Goal: Communication & Community: Answer question/provide support

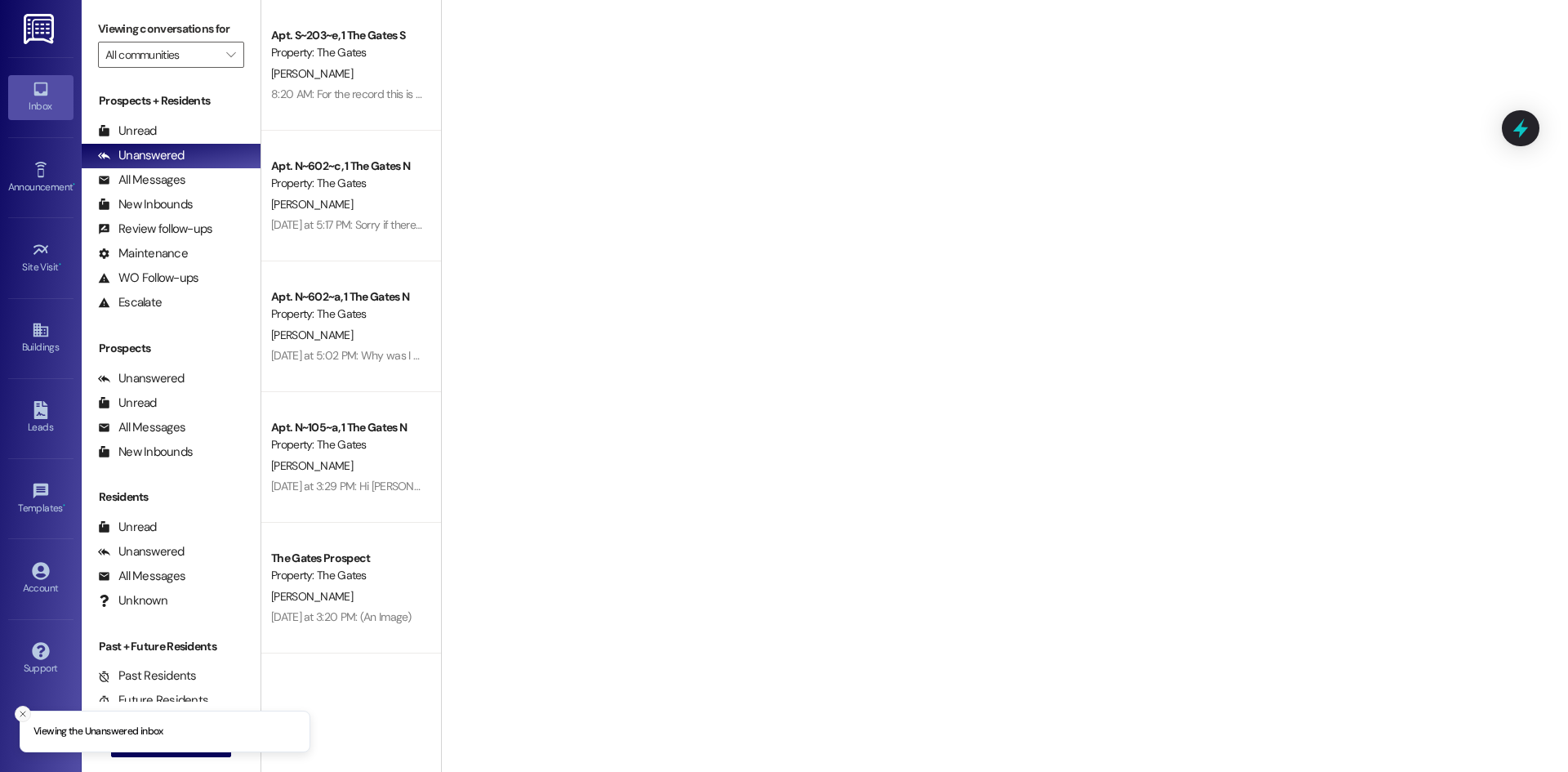
click at [21, 707] on button "Close toast" at bounding box center [23, 713] width 17 height 17
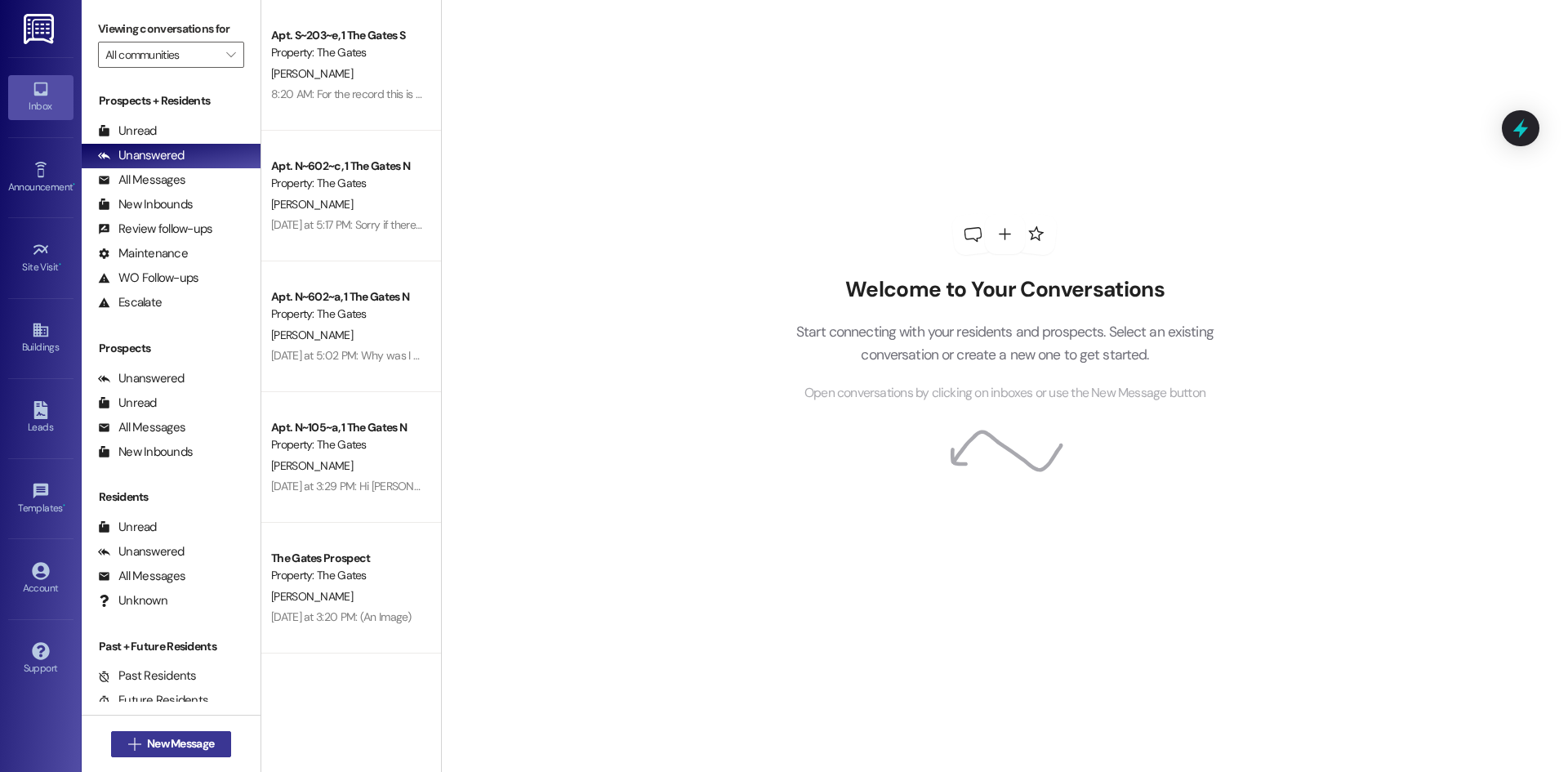
click at [122, 735] on button " New Message" at bounding box center [171, 744] width 121 height 26
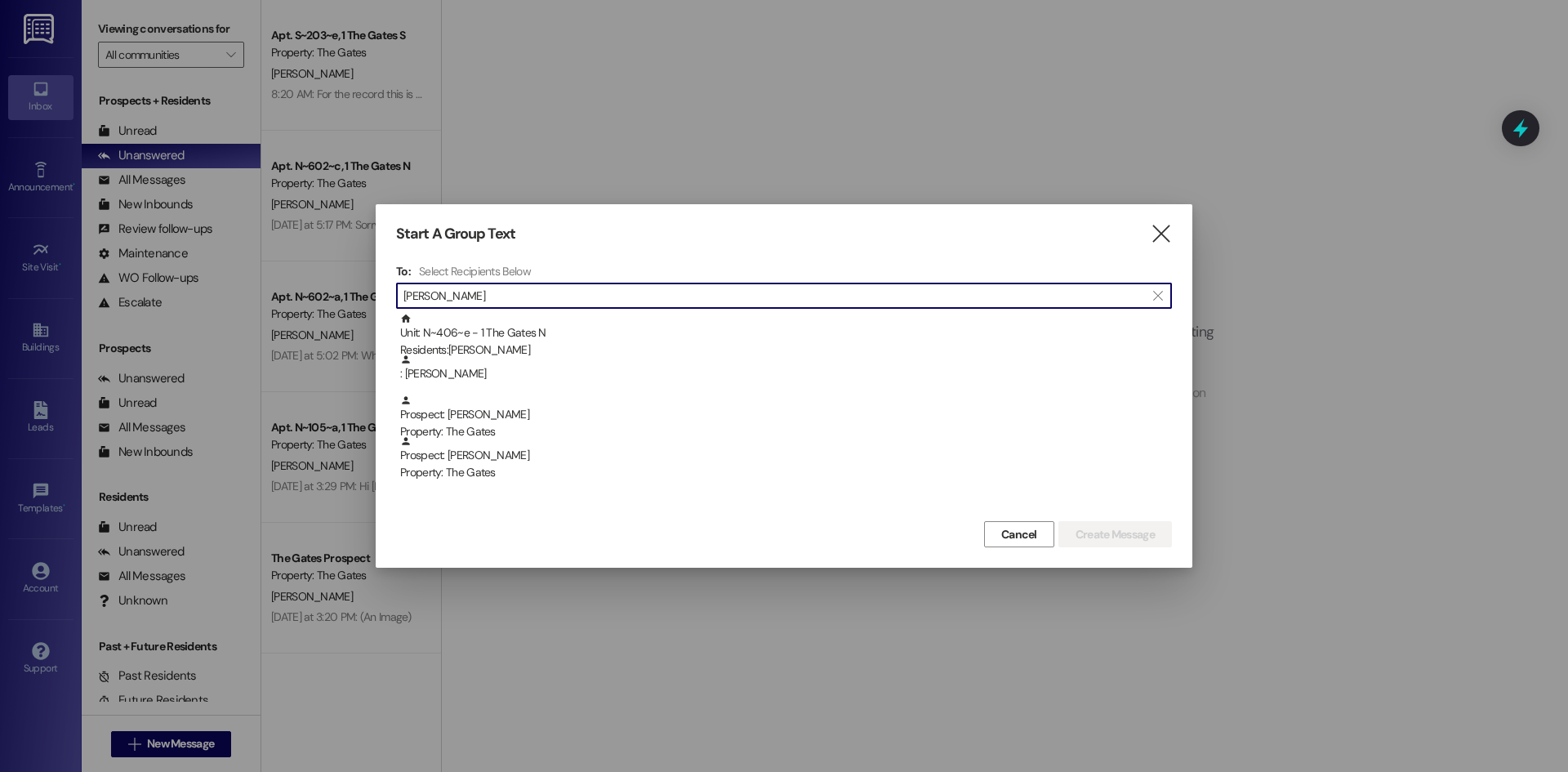
type input "[PERSON_NAME]"
click at [433, 351] on div "Residents: [PERSON_NAME]" at bounding box center [786, 350] width 772 height 18
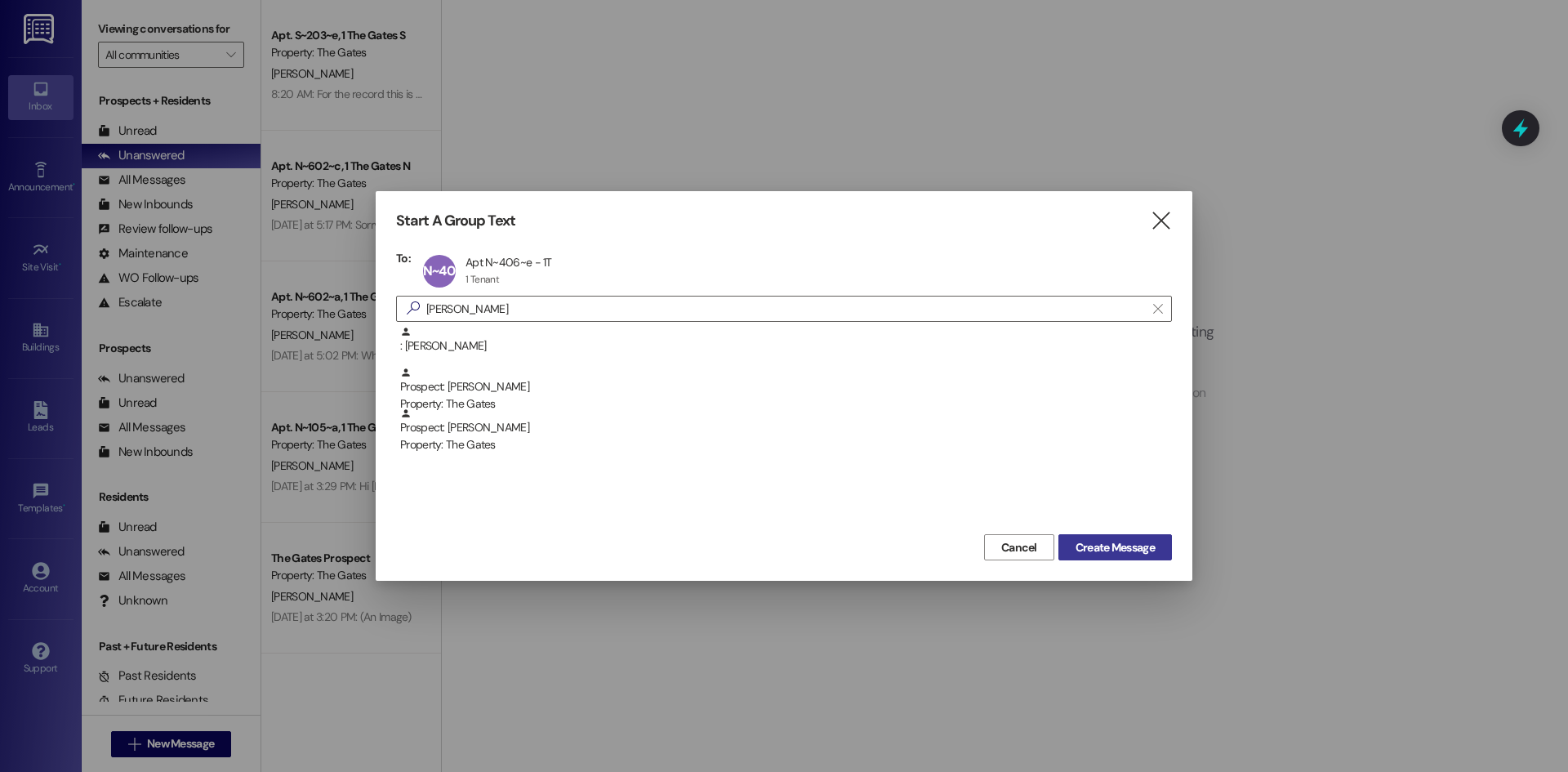
click at [1092, 554] on span "Create Message" at bounding box center [1115, 548] width 79 height 18
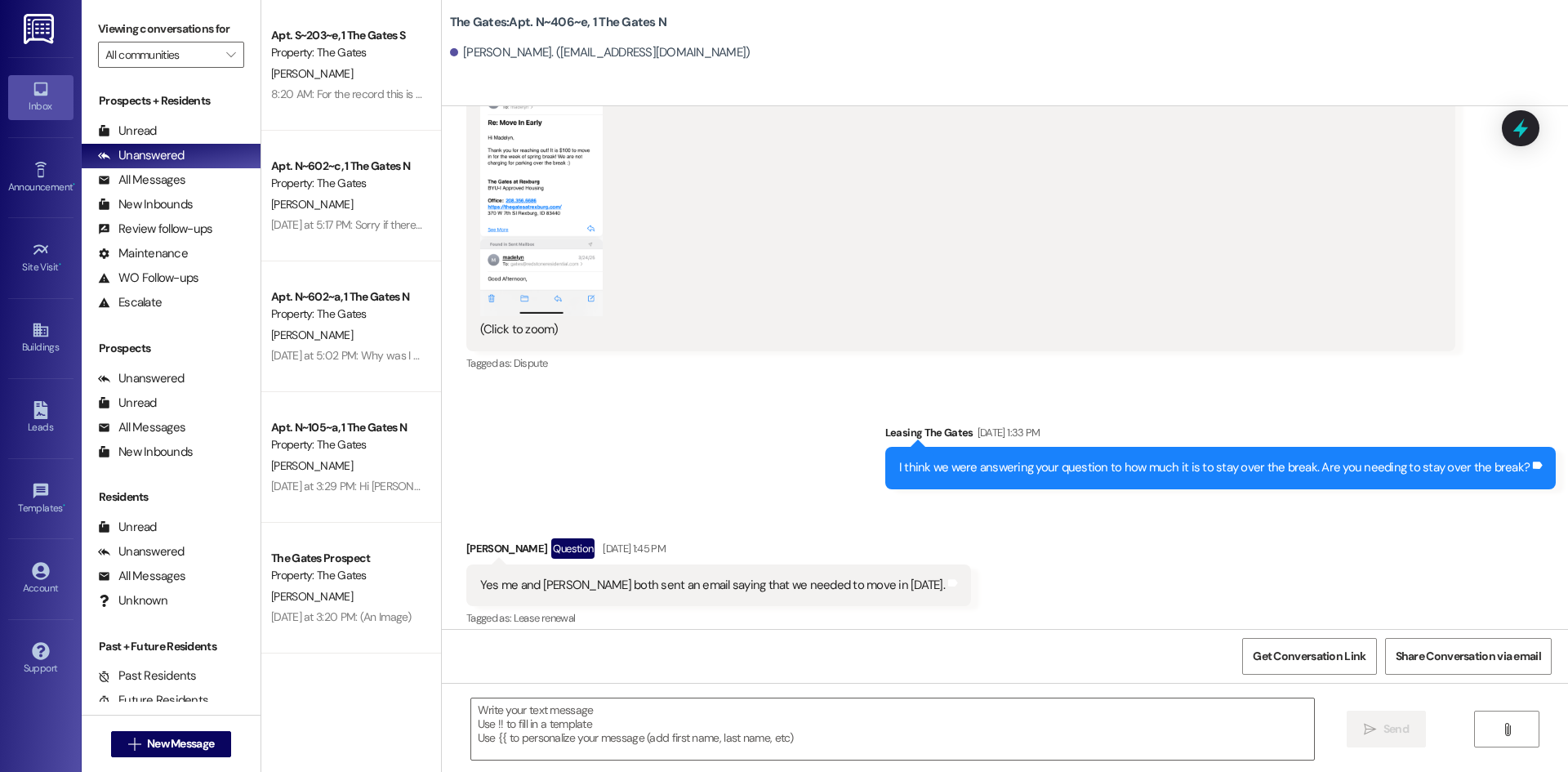
scroll to position [3208, 0]
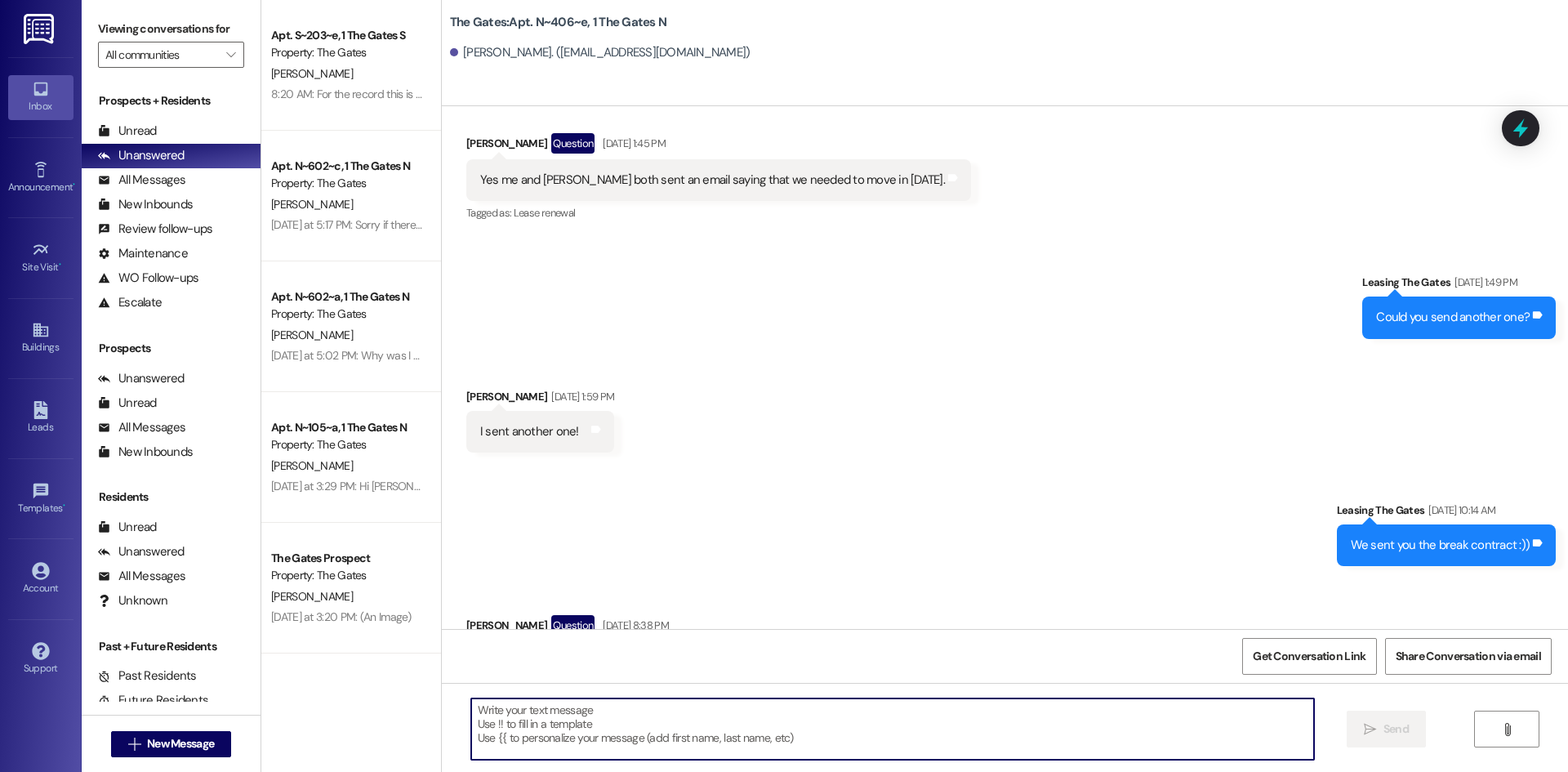
click at [862, 715] on textarea at bounding box center [892, 728] width 843 height 62
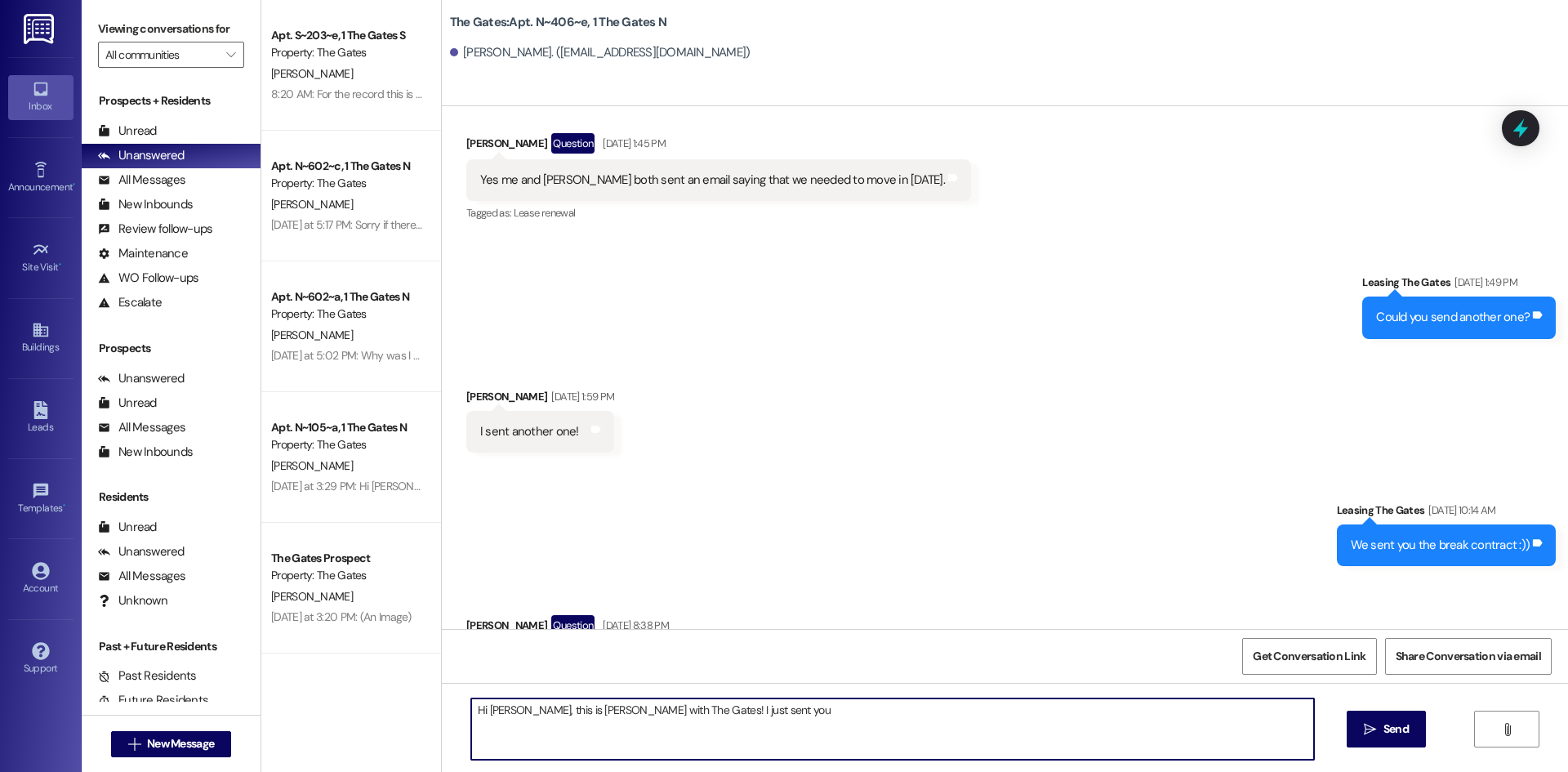
type textarea "Hi [PERSON_NAME], this is [PERSON_NAME] with The Gates! I just sent you"
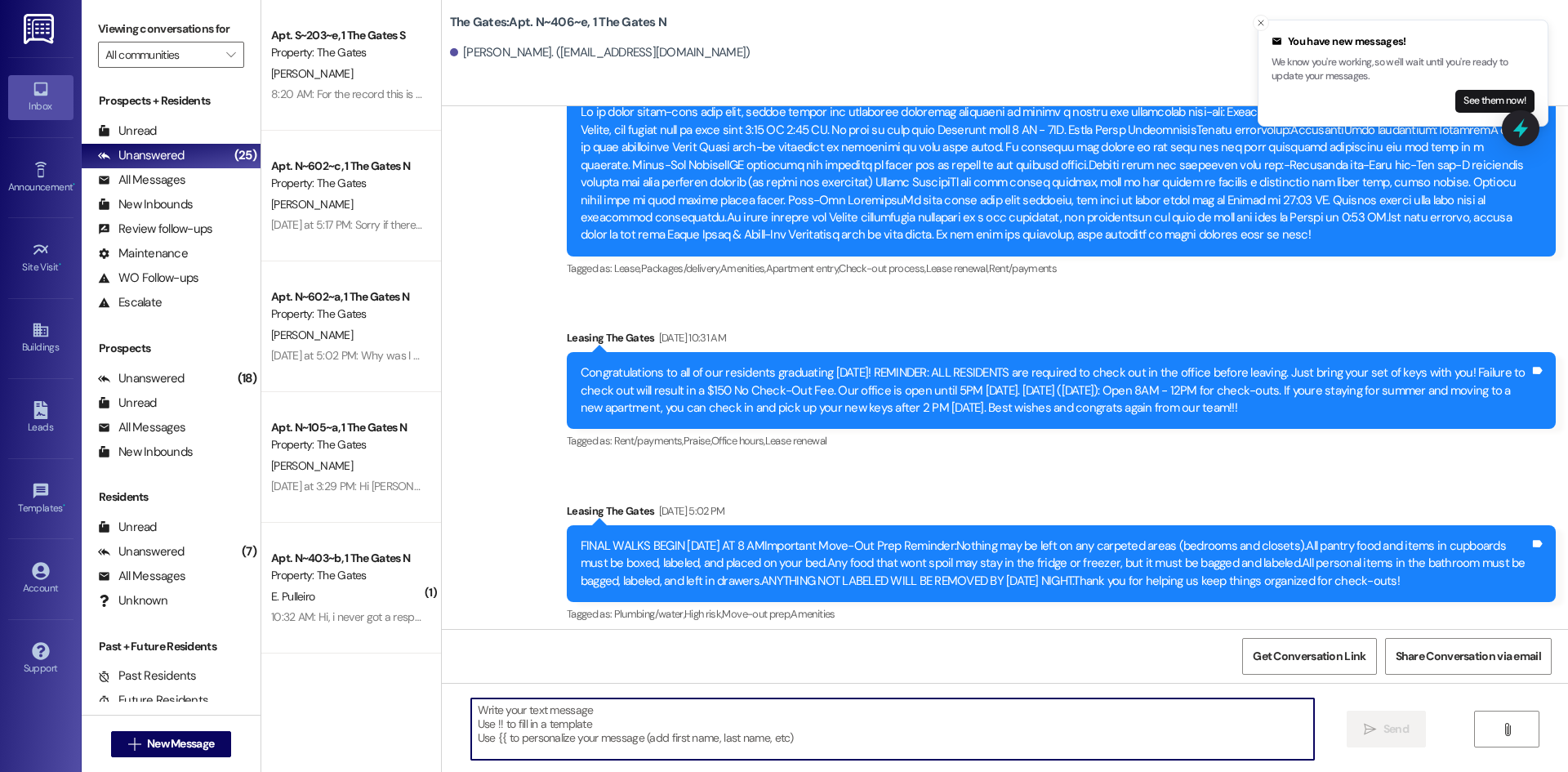
scroll to position [11438, 0]
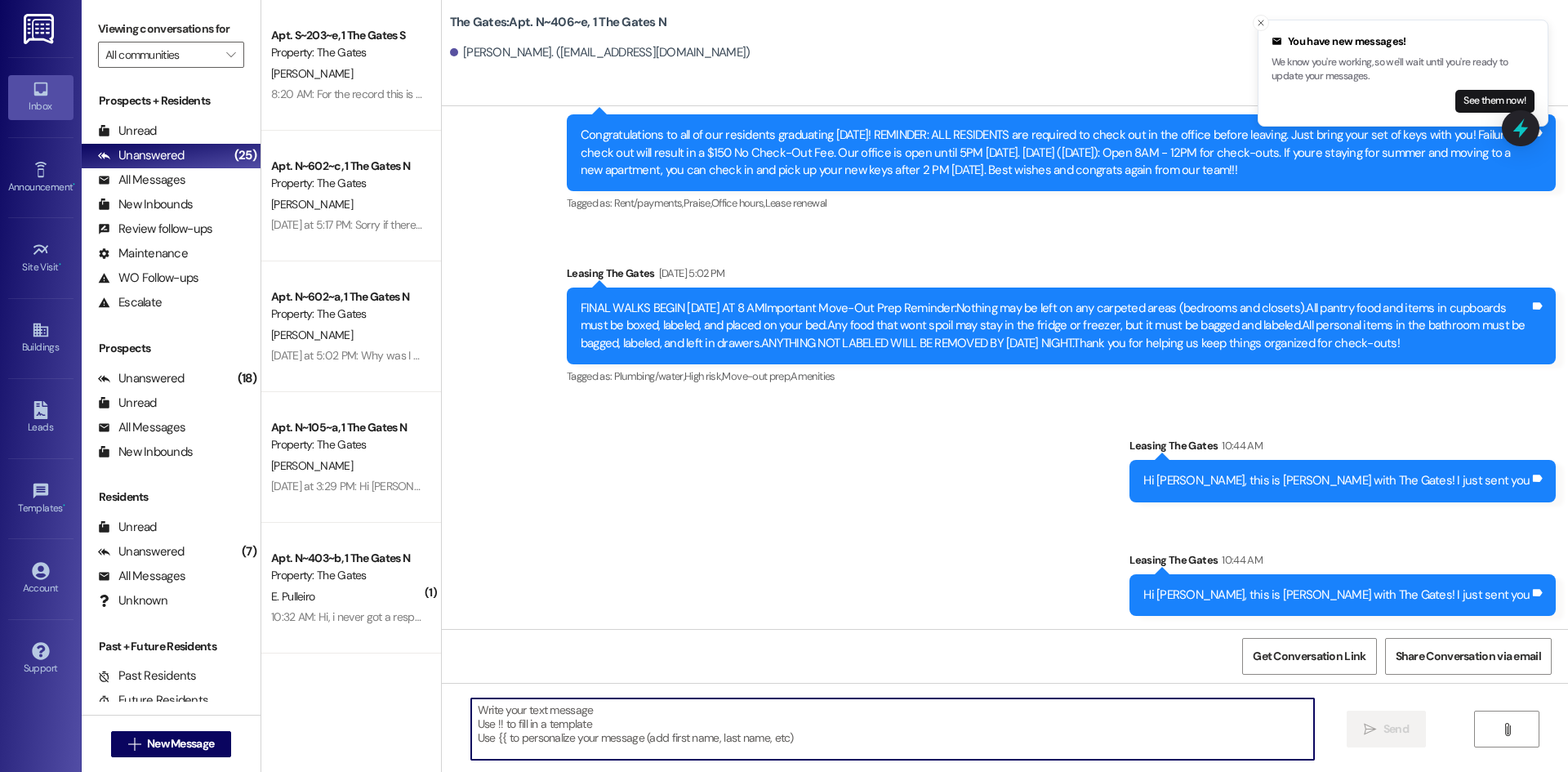
click at [611, 743] on textarea at bounding box center [892, 728] width 843 height 62
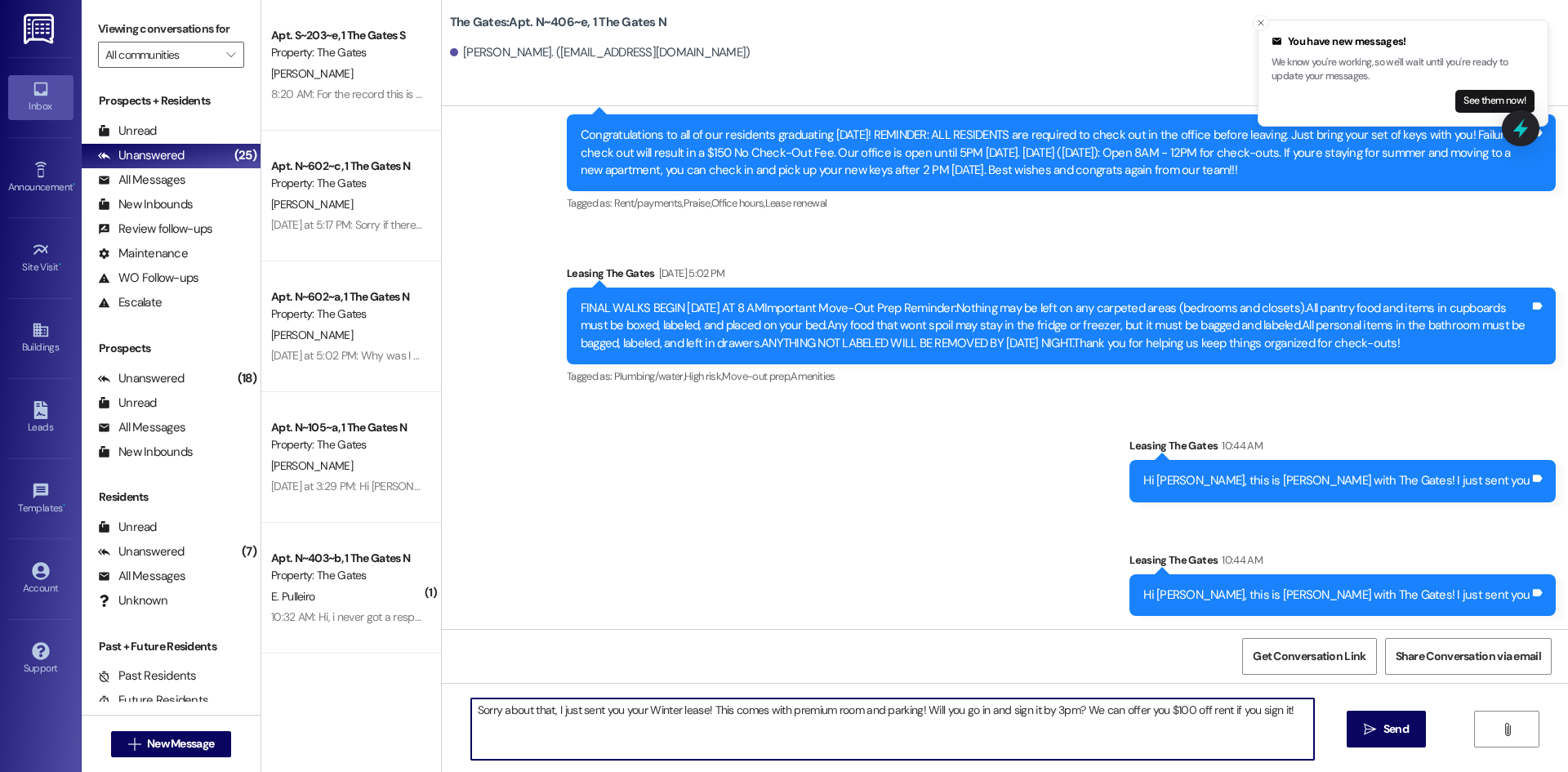
drag, startPoint x: 1288, startPoint y: 706, endPoint x: 206, endPoint y: 780, distance: 1084.5
click at [206, 771] on html "You have new messages! We know you're working, so we'll wait until you're ready…" at bounding box center [784, 386] width 1568 height 772
type textarea "Sorry about that, I just sent you your Winter lease! This comes with premium ro…"
click at [1363, 743] on button " Send" at bounding box center [1386, 729] width 79 height 37
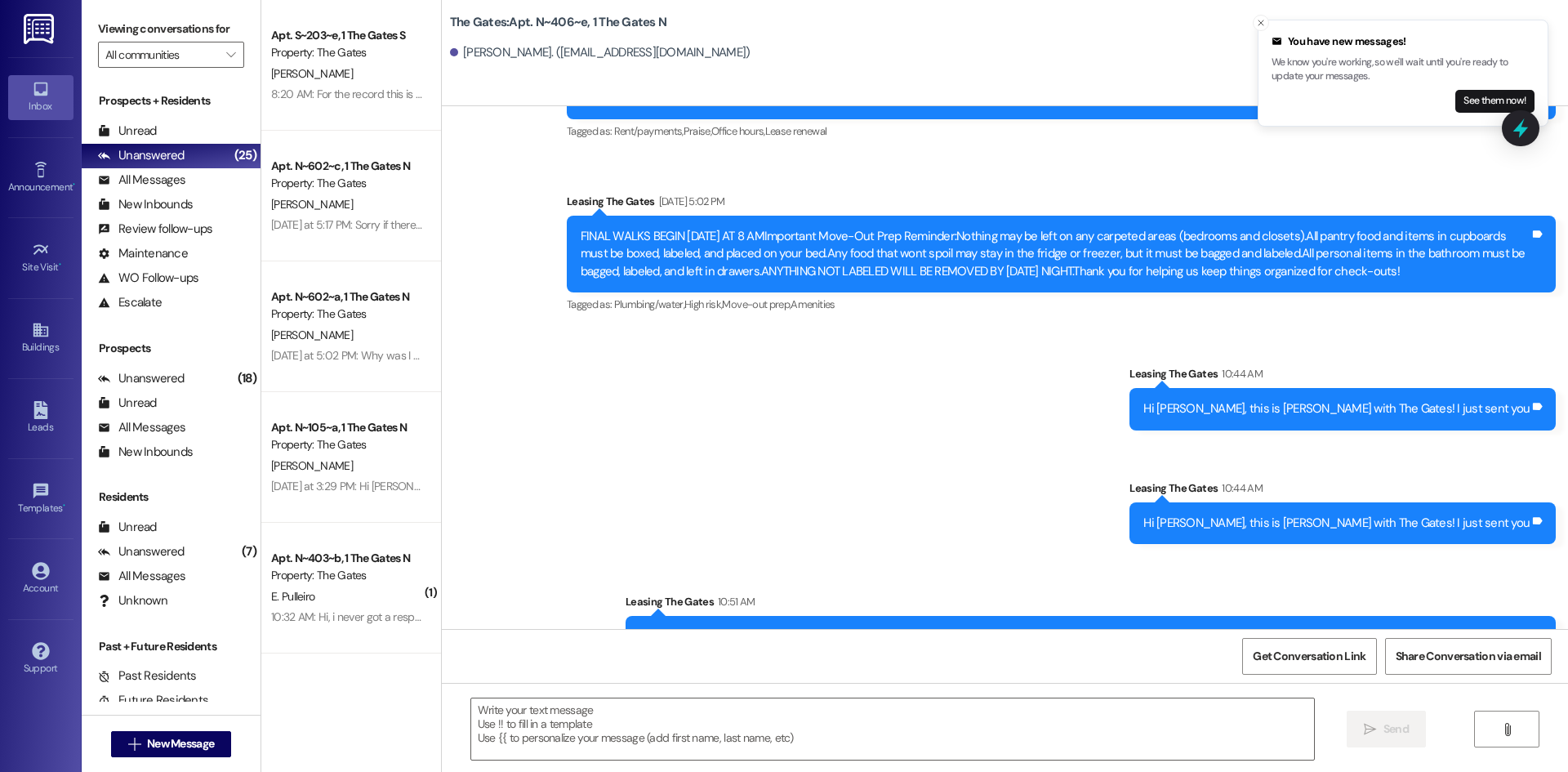
scroll to position [11552, 0]
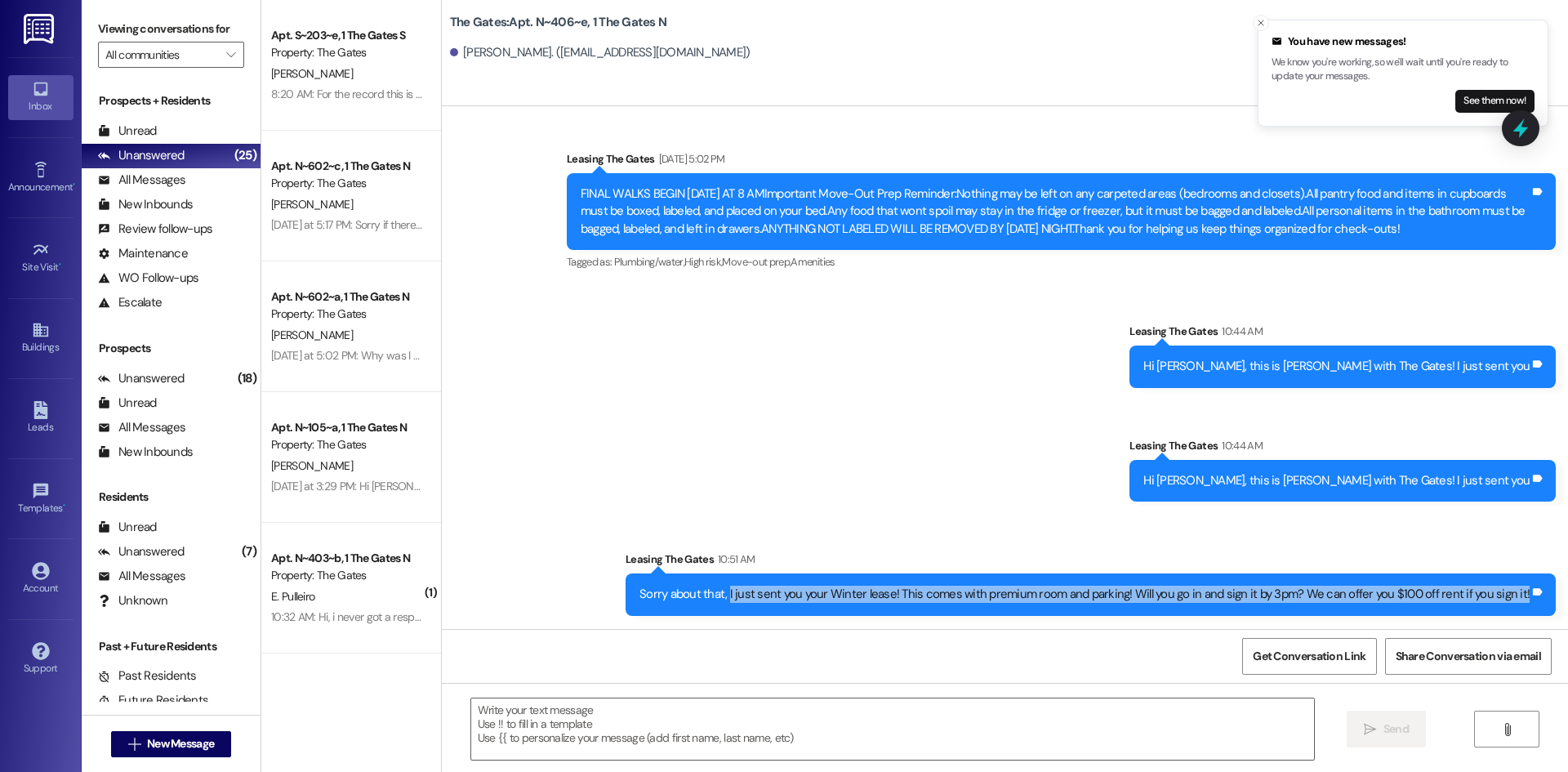
drag, startPoint x: 739, startPoint y: 596, endPoint x: 1537, endPoint y: 611, distance: 798.1
click at [1537, 611] on div "Sorry about that, I just sent you your Winter lease! This comes with premium ro…" at bounding box center [1090, 594] width 930 height 42
copy div "I just sent you your Winter lease! This comes with premium room and parking! Wi…"
click at [153, 741] on span "New Message" at bounding box center [180, 744] width 67 height 18
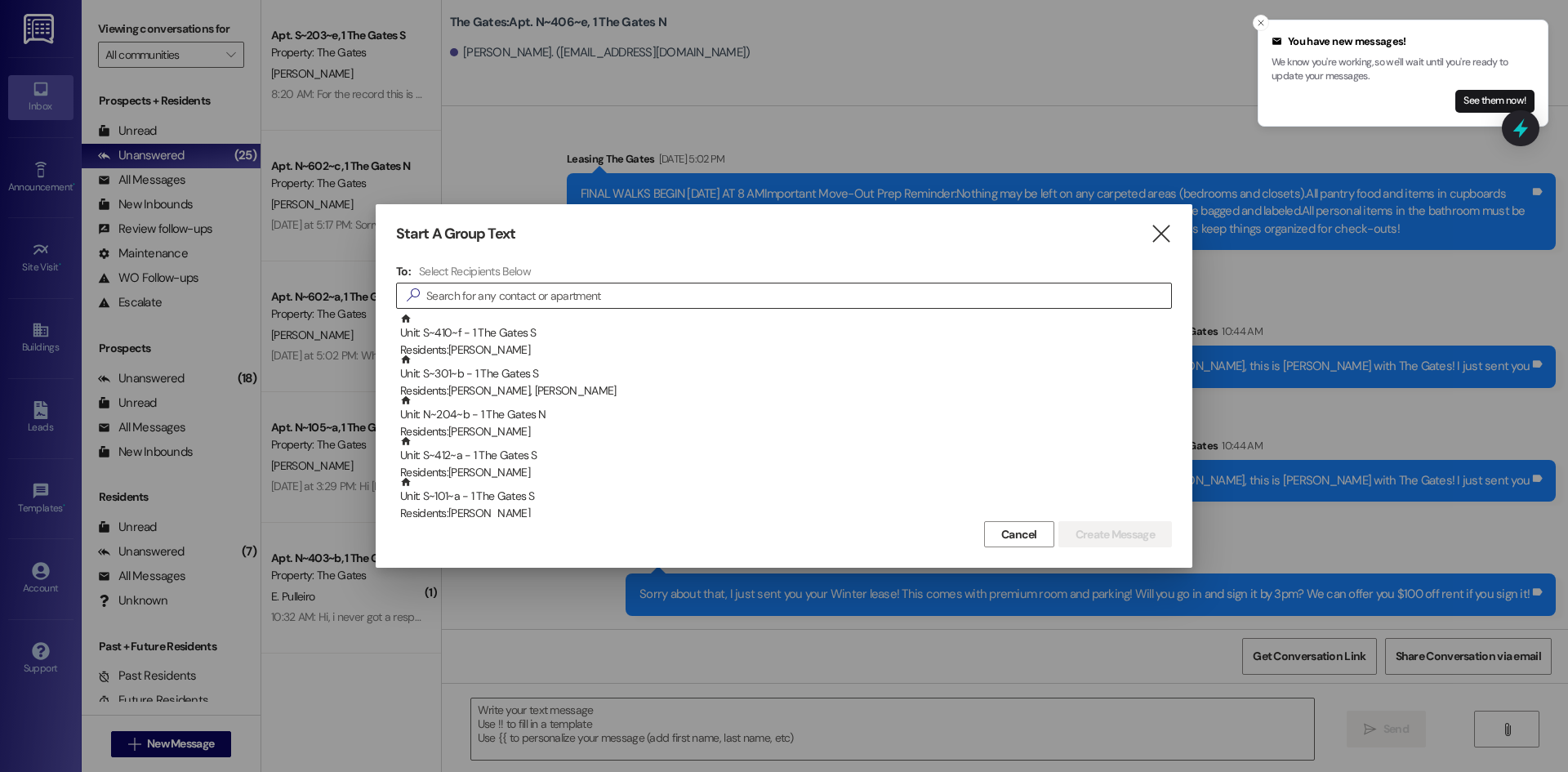
click at [674, 293] on input at bounding box center [799, 295] width 745 height 23
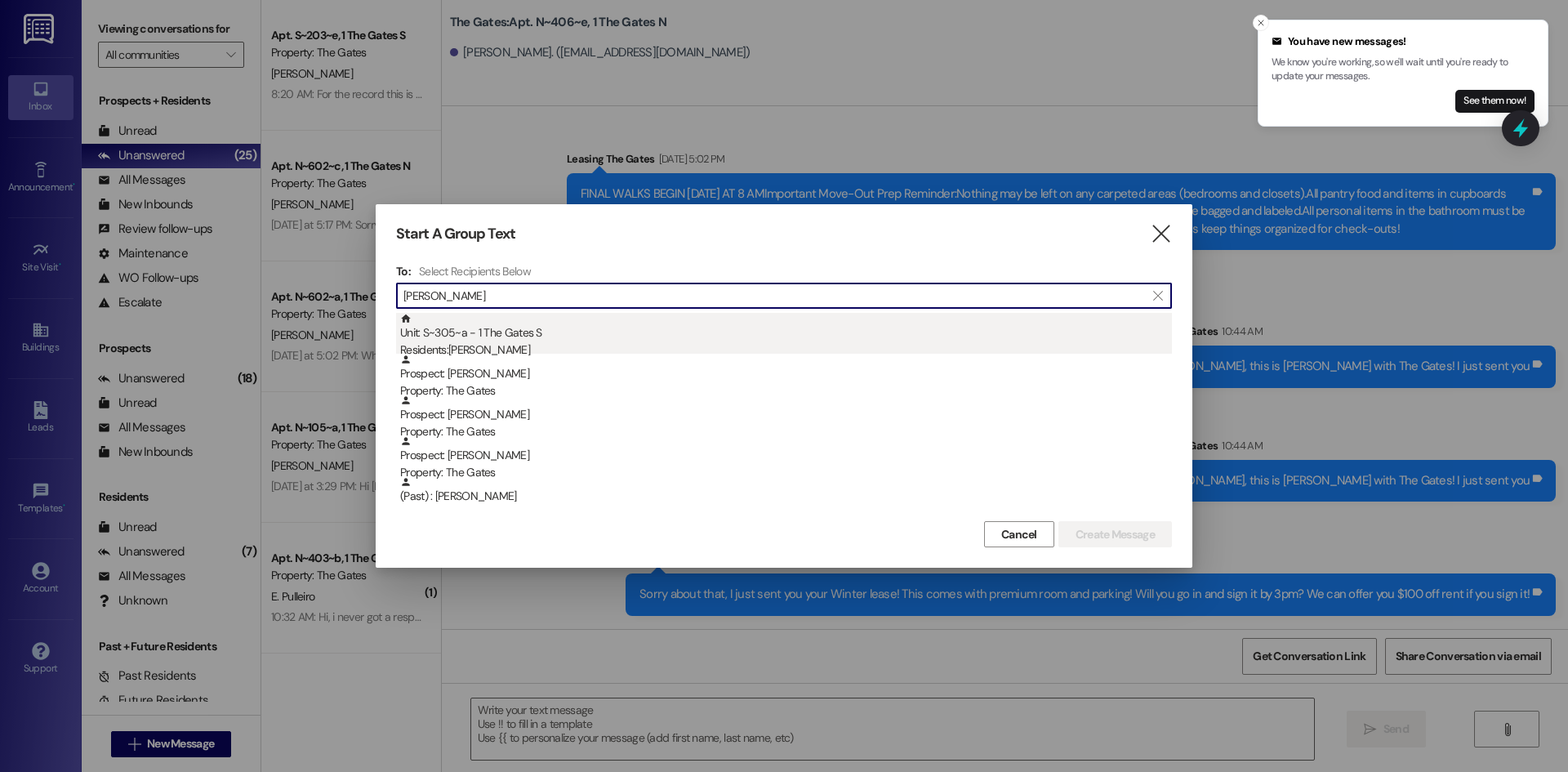
type input "[PERSON_NAME]"
click at [540, 327] on div "Unit: S~305~a - 1 The Gates S Residents: [PERSON_NAME]" at bounding box center [786, 337] width 772 height 47
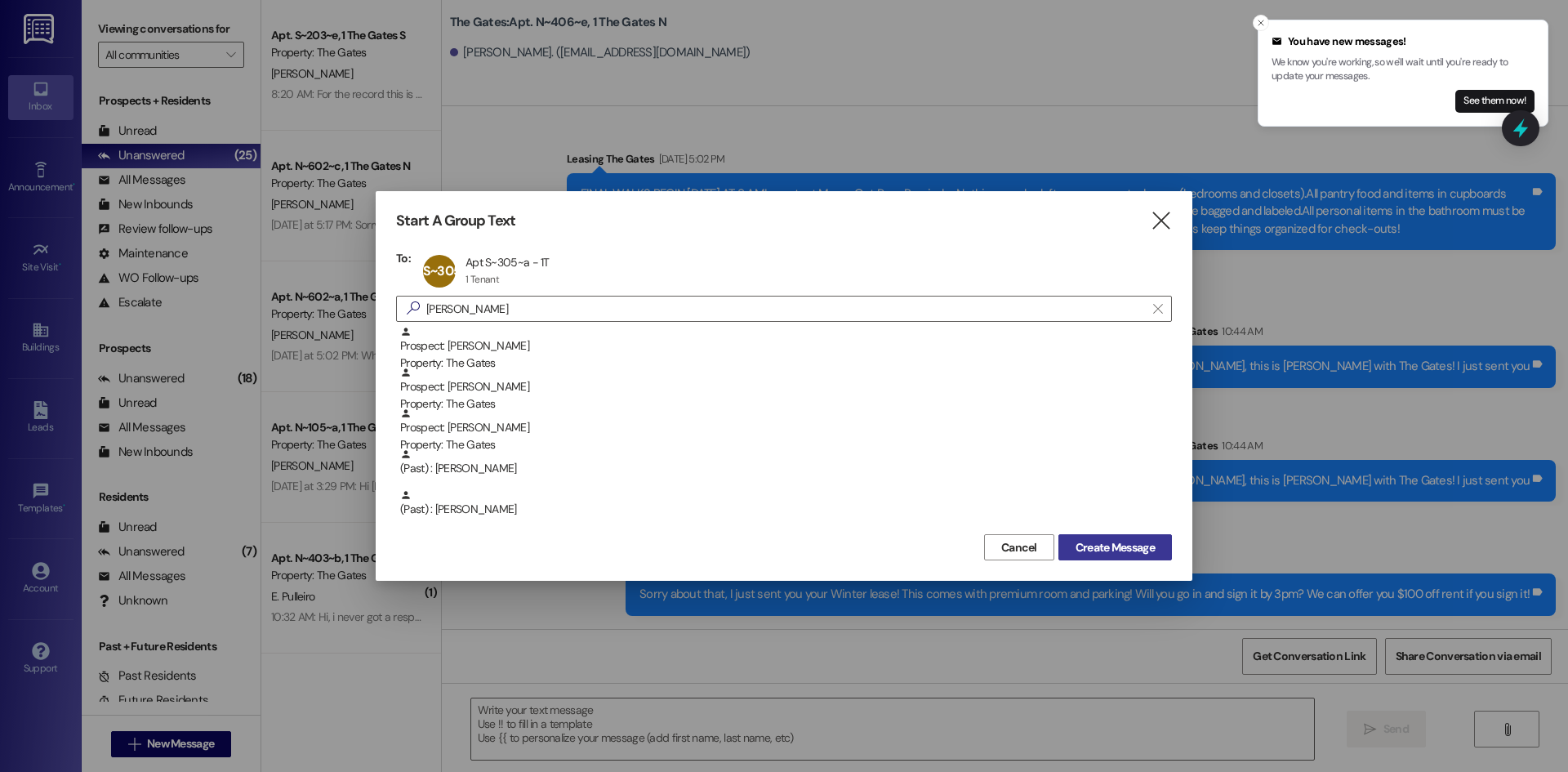
drag, startPoint x: 1115, startPoint y: 552, endPoint x: 1113, endPoint y: 544, distance: 8.2
click at [1116, 552] on span "Create Message" at bounding box center [1115, 548] width 79 height 18
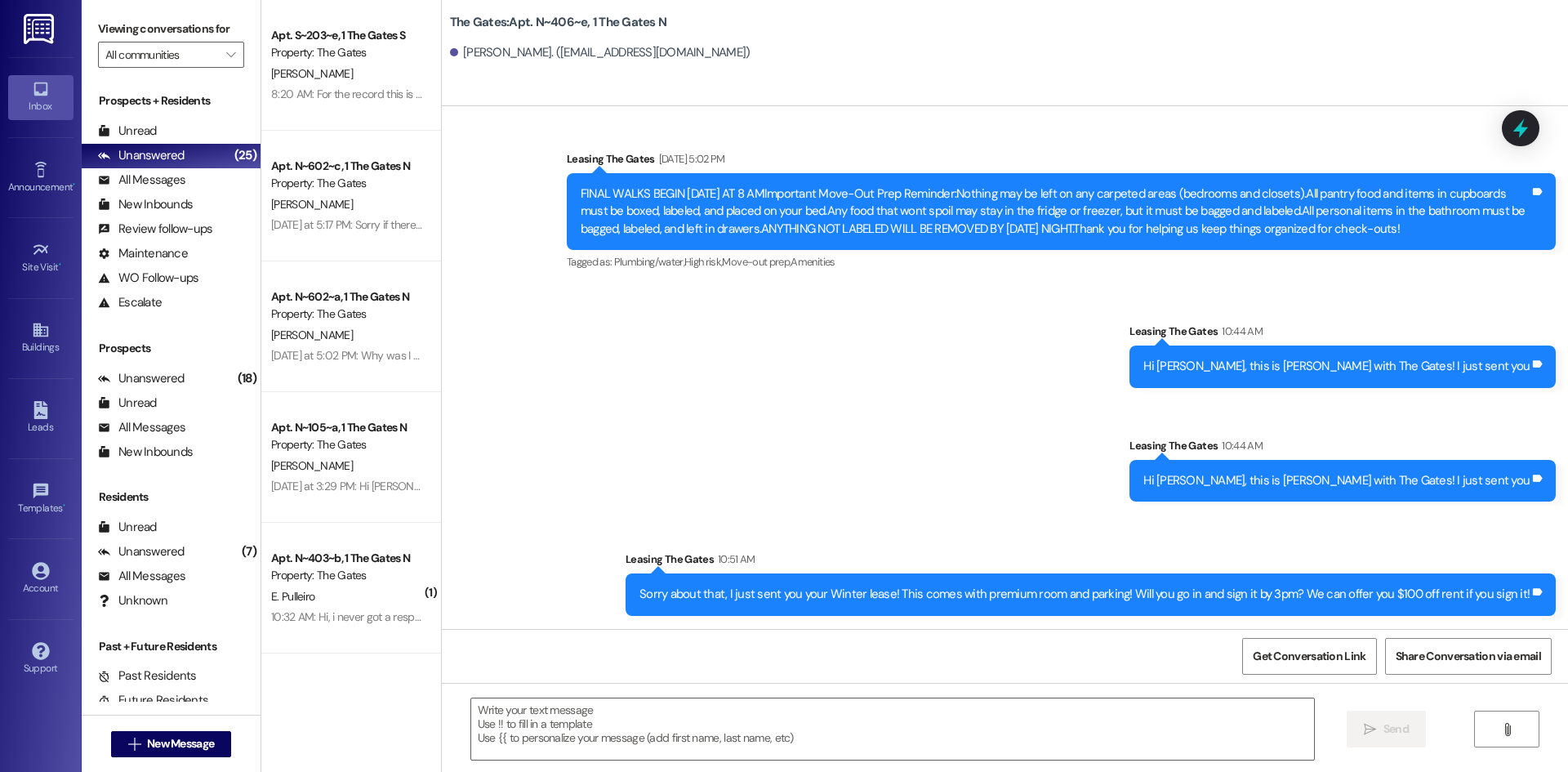
scroll to position [0, 0]
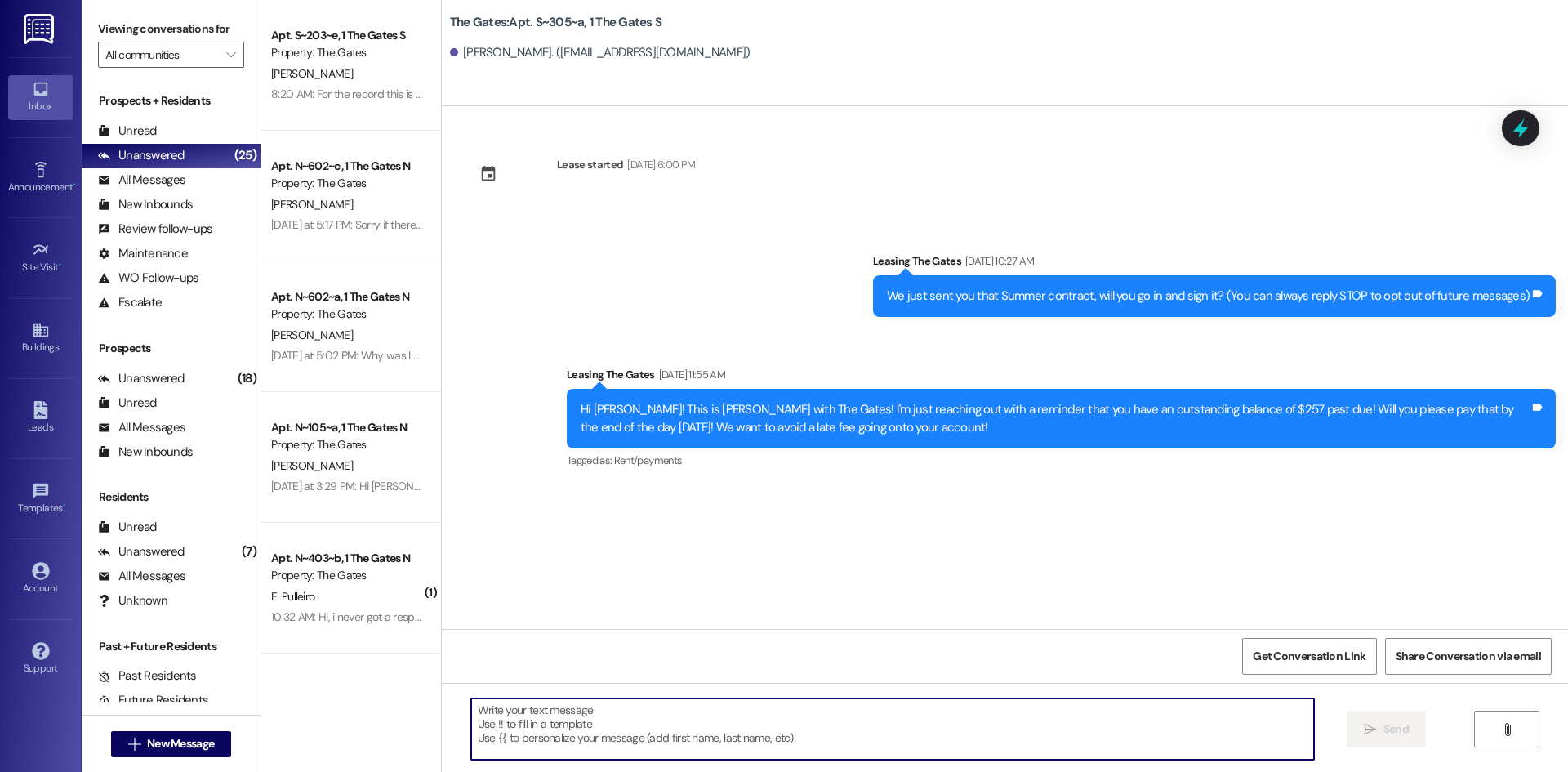
click at [491, 733] on textarea at bounding box center [892, 728] width 843 height 62
paste textarea "I just sent you your Winter lease! This comes with premium room and parking! Wi…"
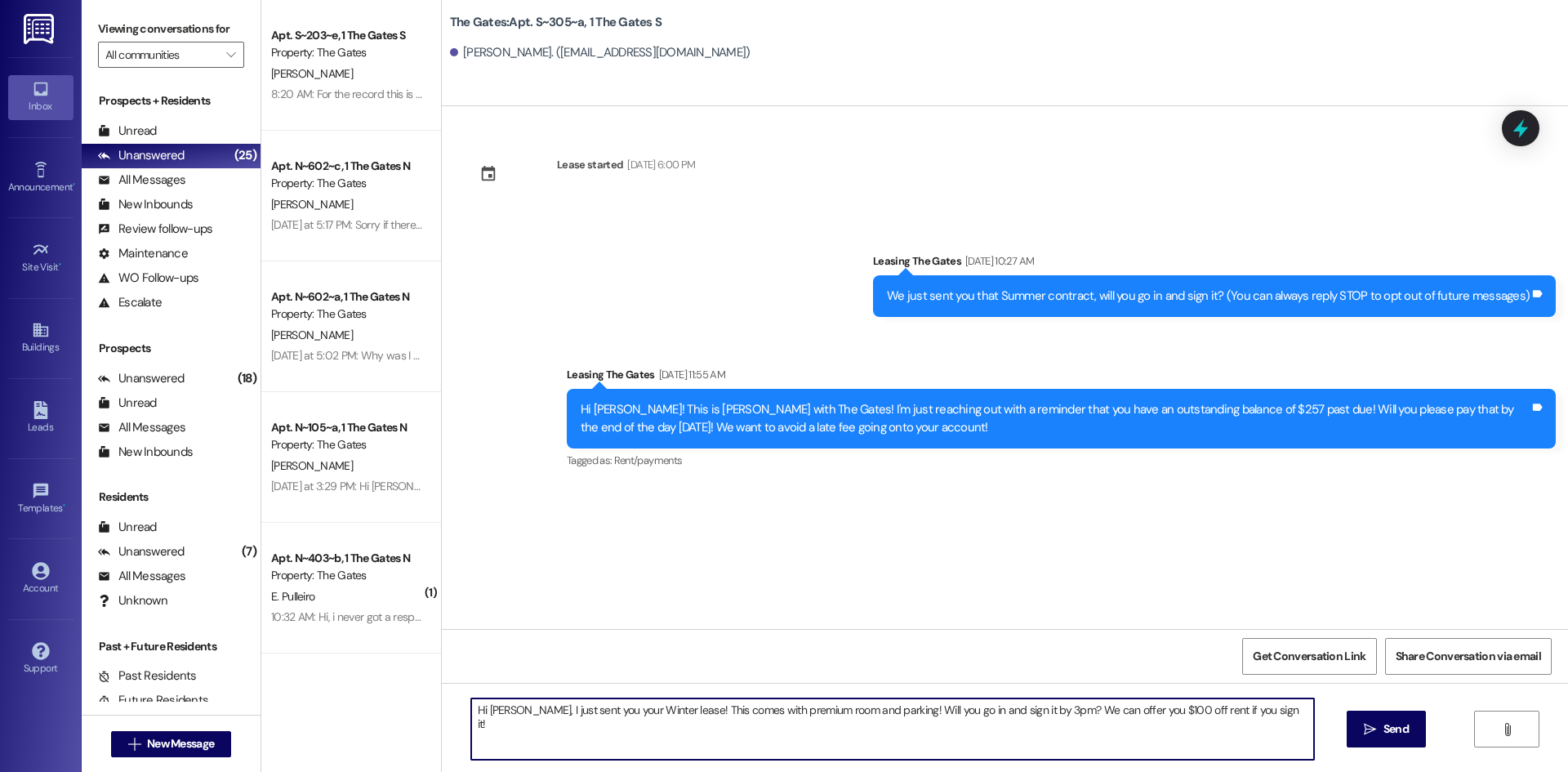
drag, startPoint x: 789, startPoint y: 715, endPoint x: 745, endPoint y: 717, distance: 44.0
click at [745, 717] on textarea "Hi [PERSON_NAME], I just sent you your Winter lease! This comes with premium ro…" at bounding box center [892, 728] width 843 height 62
type textarea "Hi [PERSON_NAME], I just sent you your Winter lease! This comes with Luxury roo…"
click at [1384, 717] on button " Send" at bounding box center [1386, 729] width 79 height 37
